Goal: Information Seeking & Learning: Learn about a topic

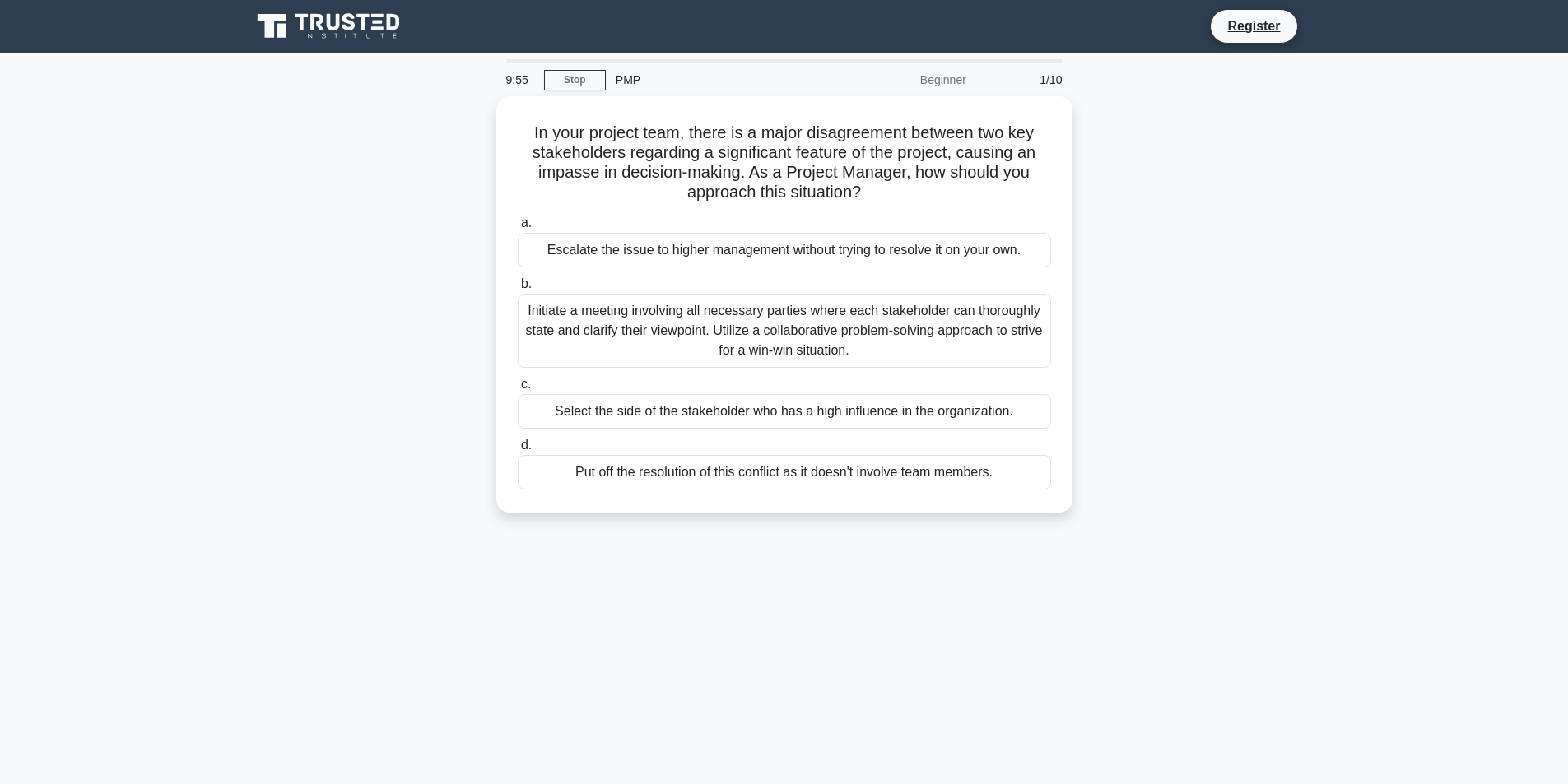
click at [564, 91] on div "9:55 Stop PMP Beginner 1/10" at bounding box center [784, 79] width 576 height 33
click at [571, 76] on link "Stop" at bounding box center [575, 80] width 62 height 20
